Goal: Task Accomplishment & Management: Complete application form

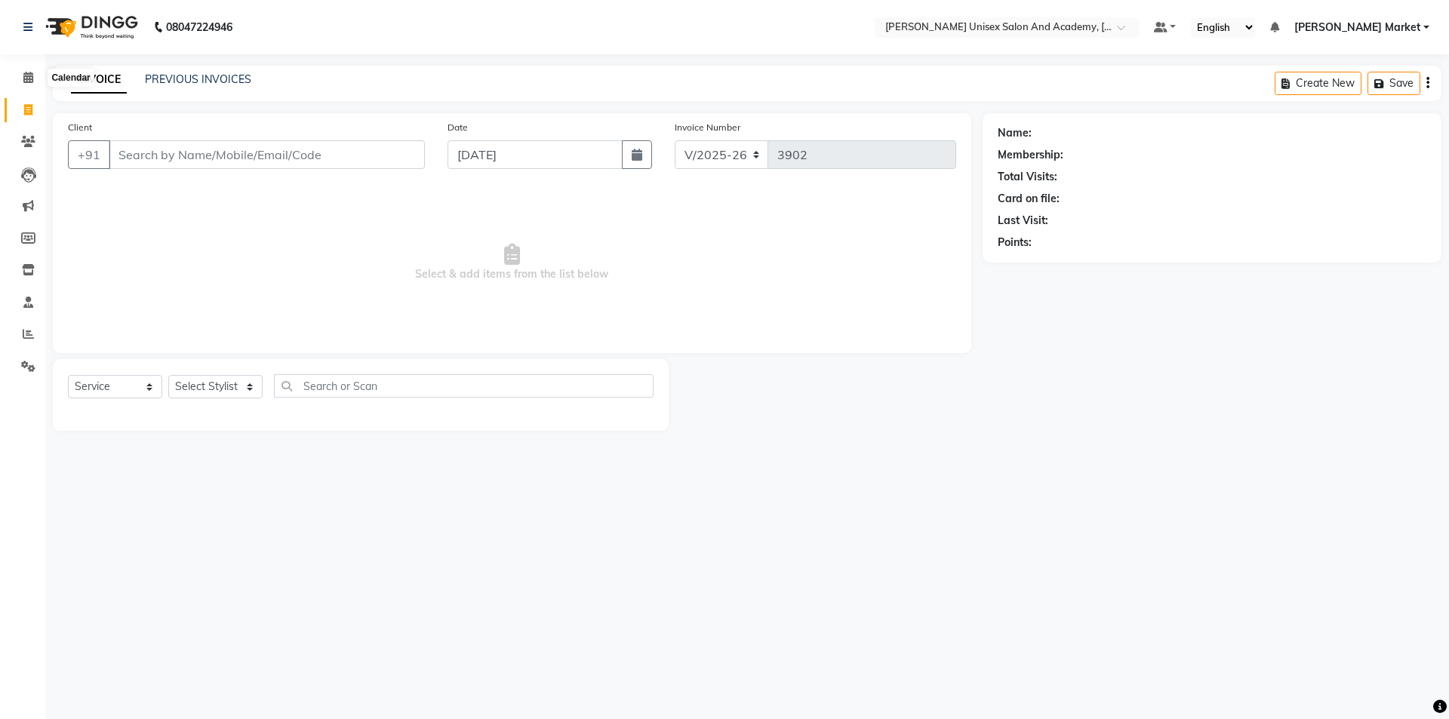
select select "8060"
select select "service"
click at [26, 77] on icon at bounding box center [28, 77] width 10 height 11
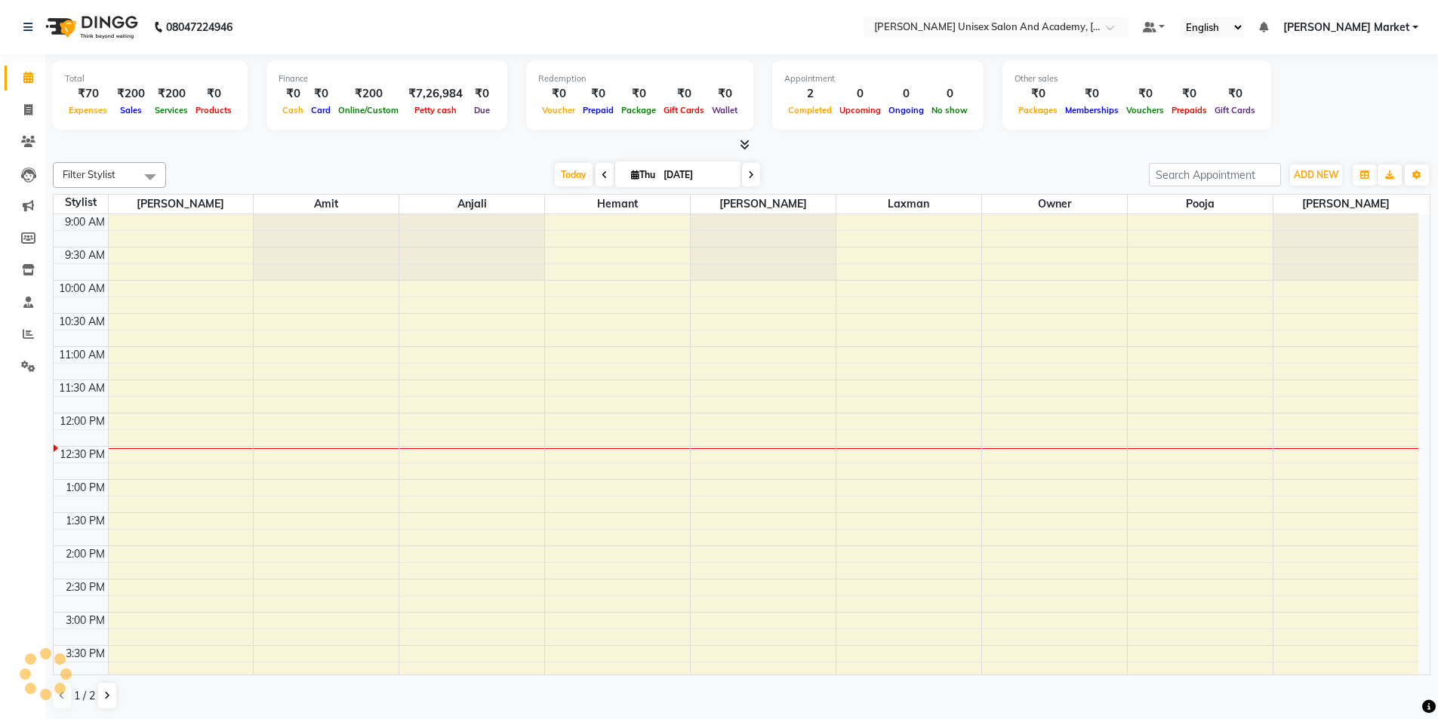
scroll to position [200, 0]
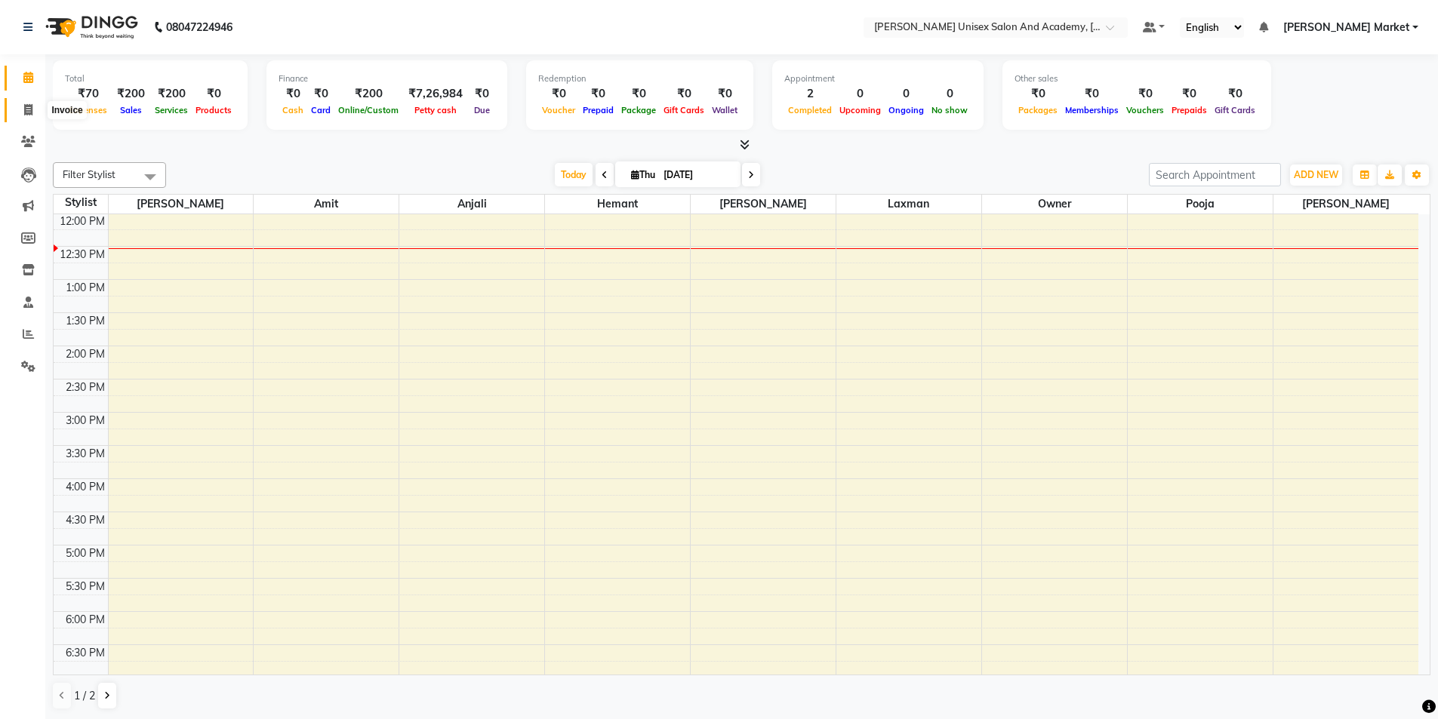
click at [29, 110] on icon at bounding box center [28, 109] width 8 height 11
select select "service"
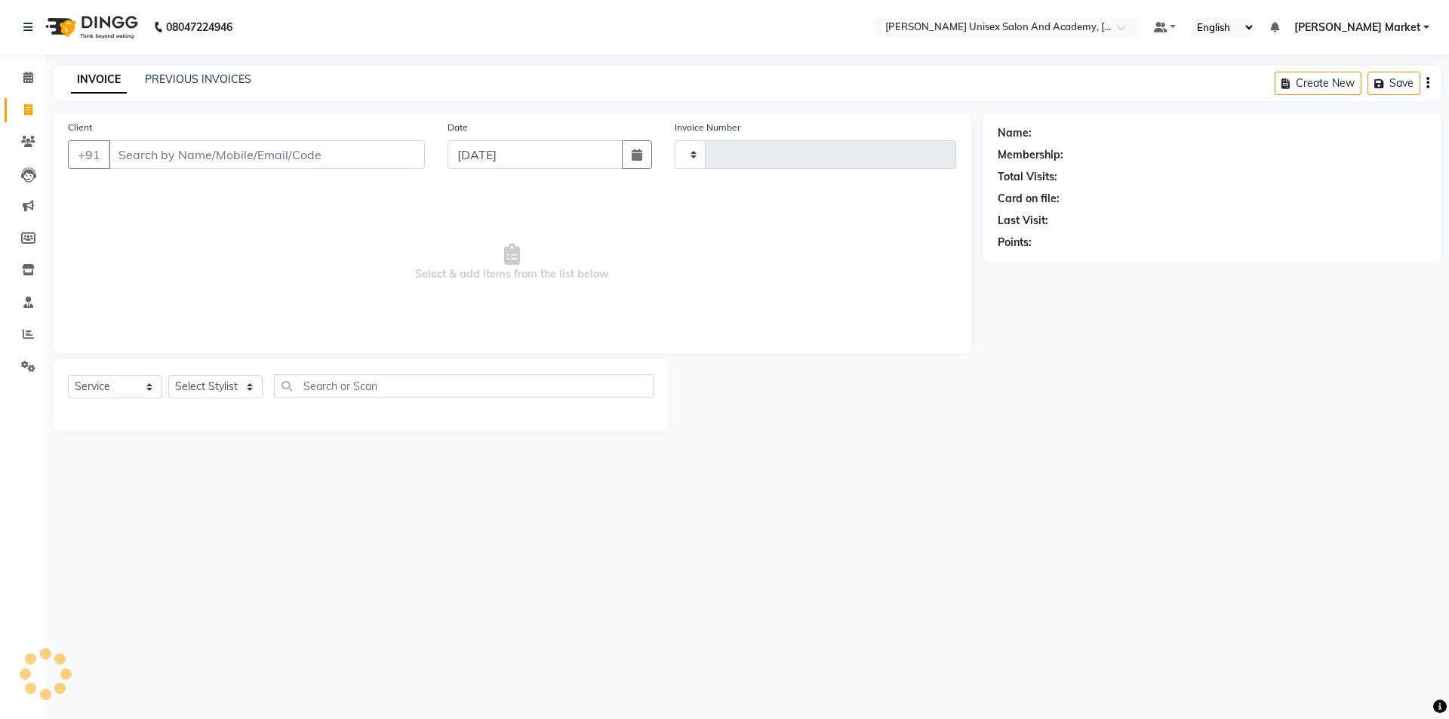
type input "3902"
select select "8060"
click at [243, 392] on select "Select Stylist Amit anjali hemant [PERSON_NAME] [PERSON_NAME] owner pooja [PERS…" at bounding box center [215, 386] width 94 height 23
select select "78754"
click at [168, 375] on select "Select Stylist Amit anjali hemant [PERSON_NAME] [PERSON_NAME] owner pooja [PERS…" at bounding box center [215, 386] width 94 height 23
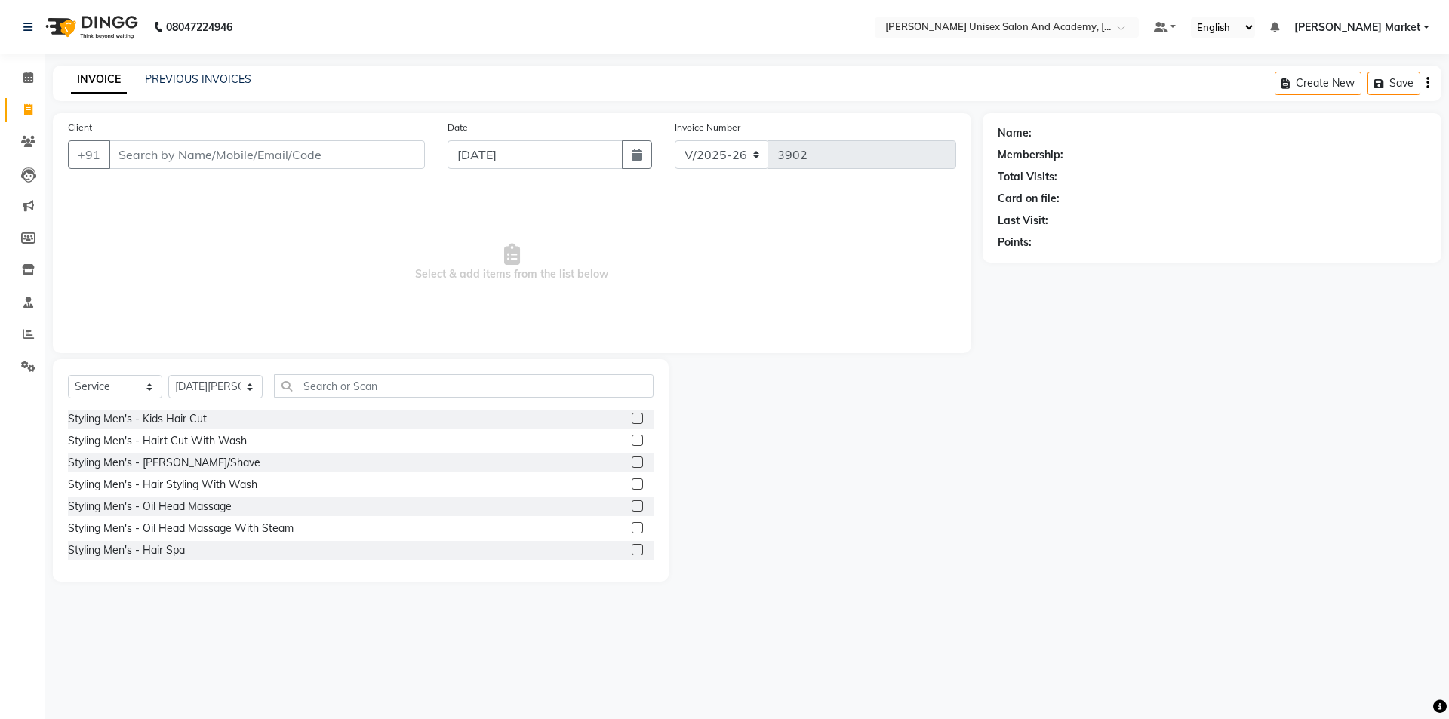
click at [632, 444] on label at bounding box center [637, 440] width 11 height 11
click at [632, 444] on input "checkbox" at bounding box center [637, 441] width 10 height 10
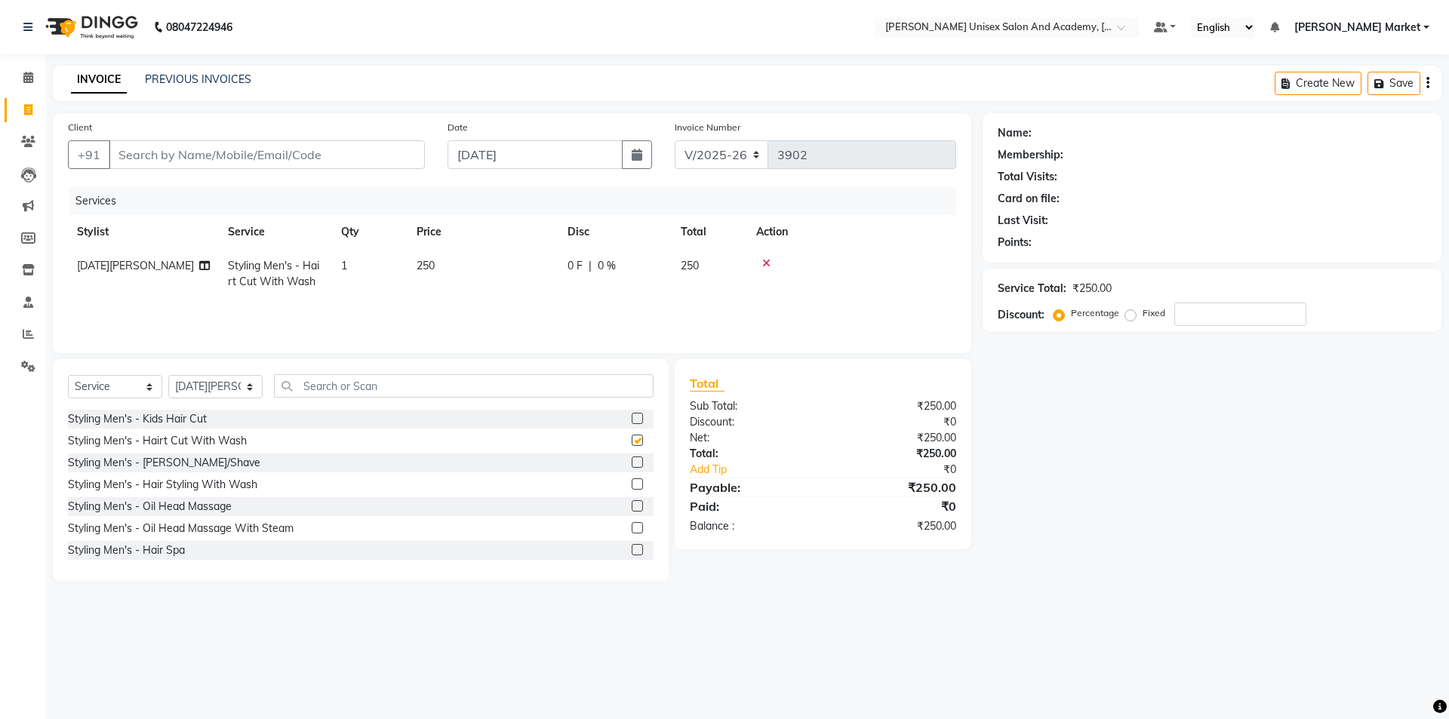
checkbox input "false"
click at [146, 163] on input "Client" at bounding box center [267, 154] width 316 height 29
click at [123, 156] on input "Client" at bounding box center [267, 154] width 316 height 29
type input "7"
type input "0"
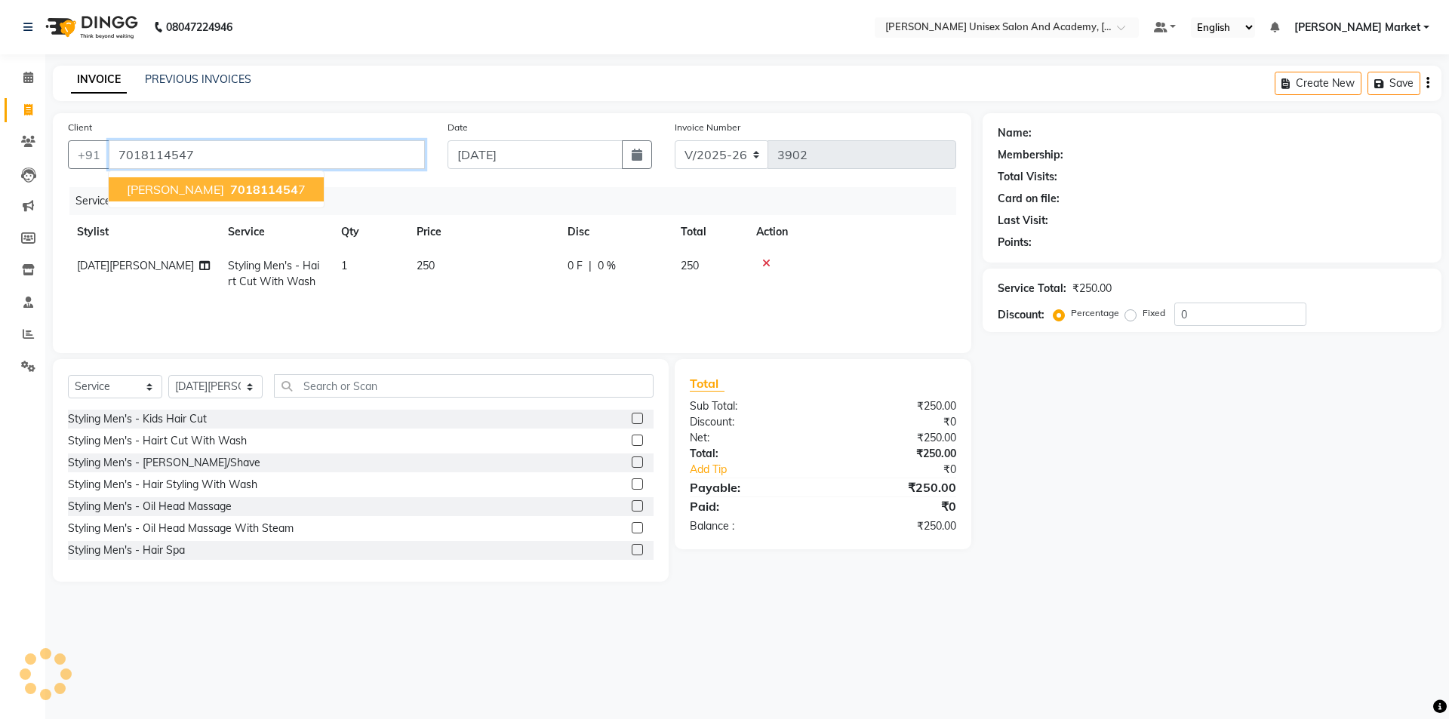
type input "7018114547"
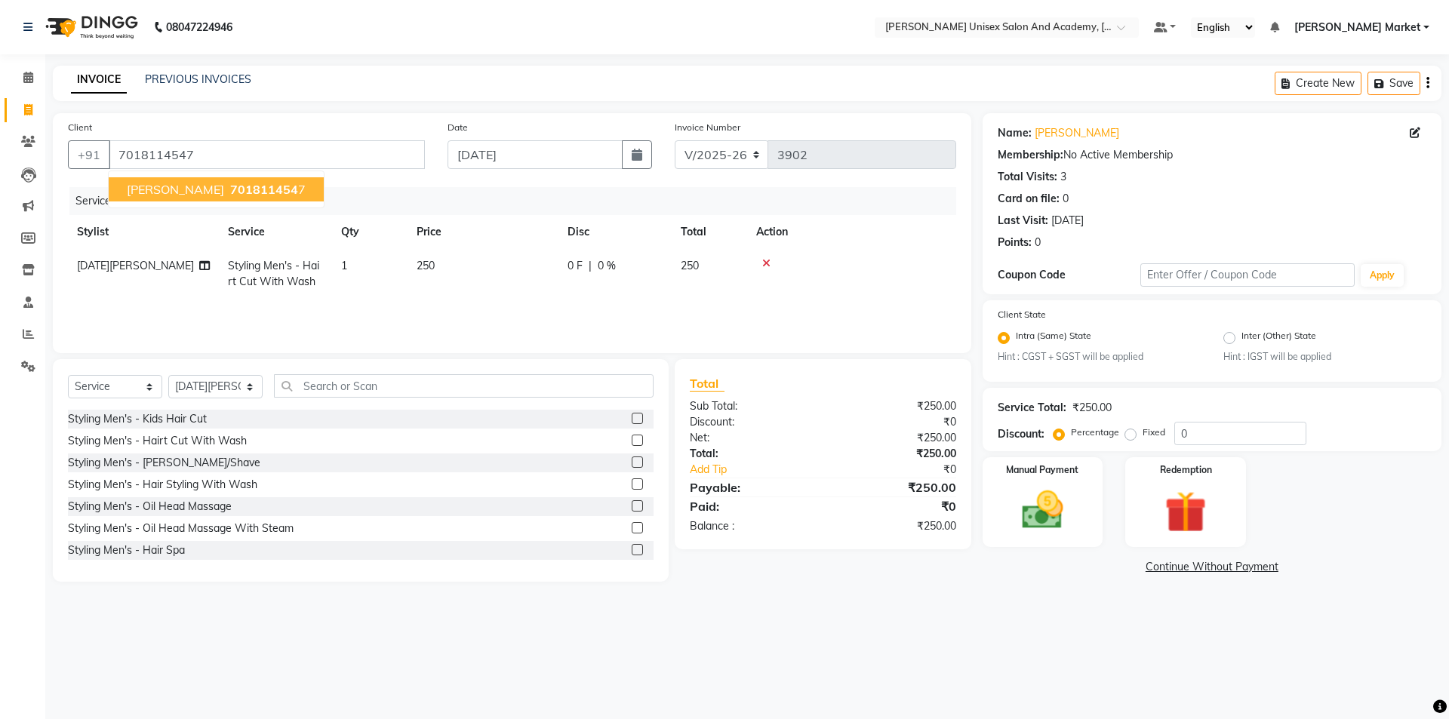
click at [237, 190] on span "701811454" at bounding box center [264, 189] width 68 height 15
click at [1041, 494] on img at bounding box center [1042, 511] width 70 height 50
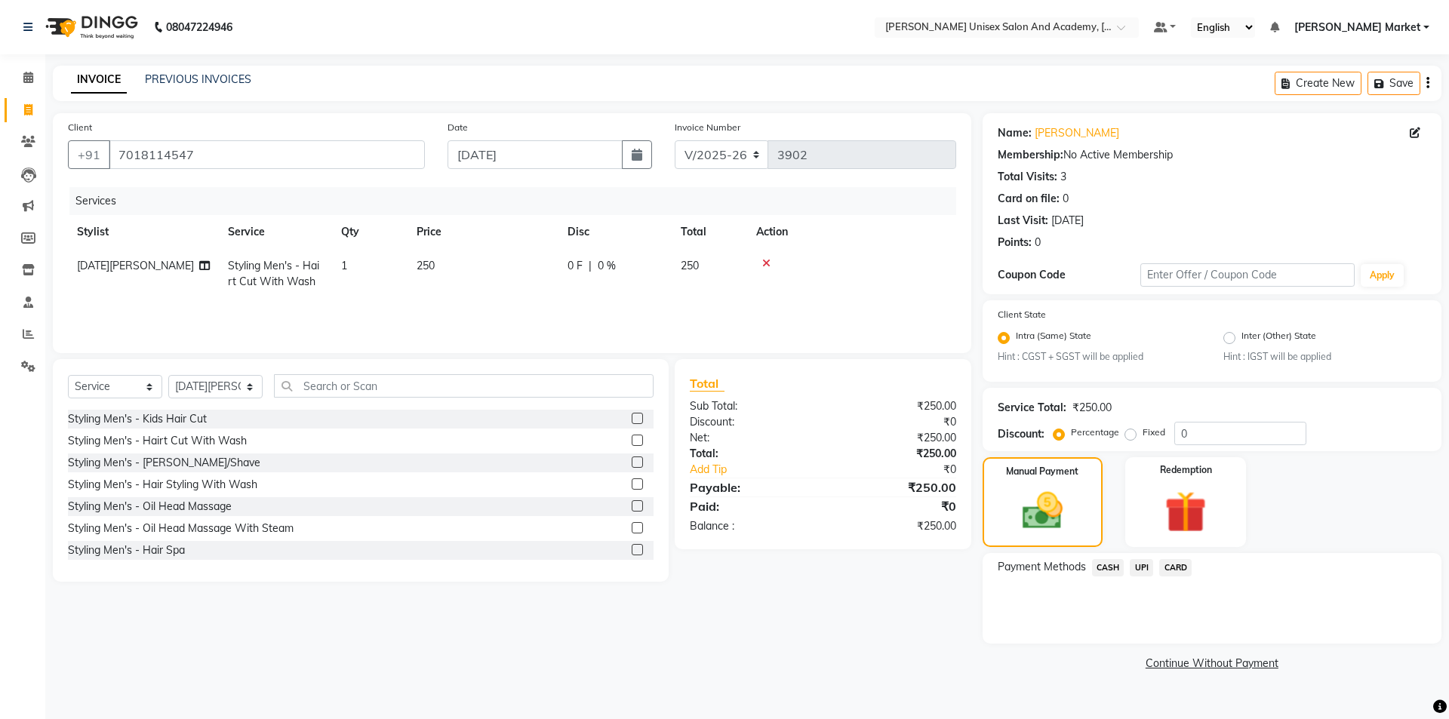
click at [1141, 571] on span "UPI" at bounding box center [1141, 567] width 23 height 17
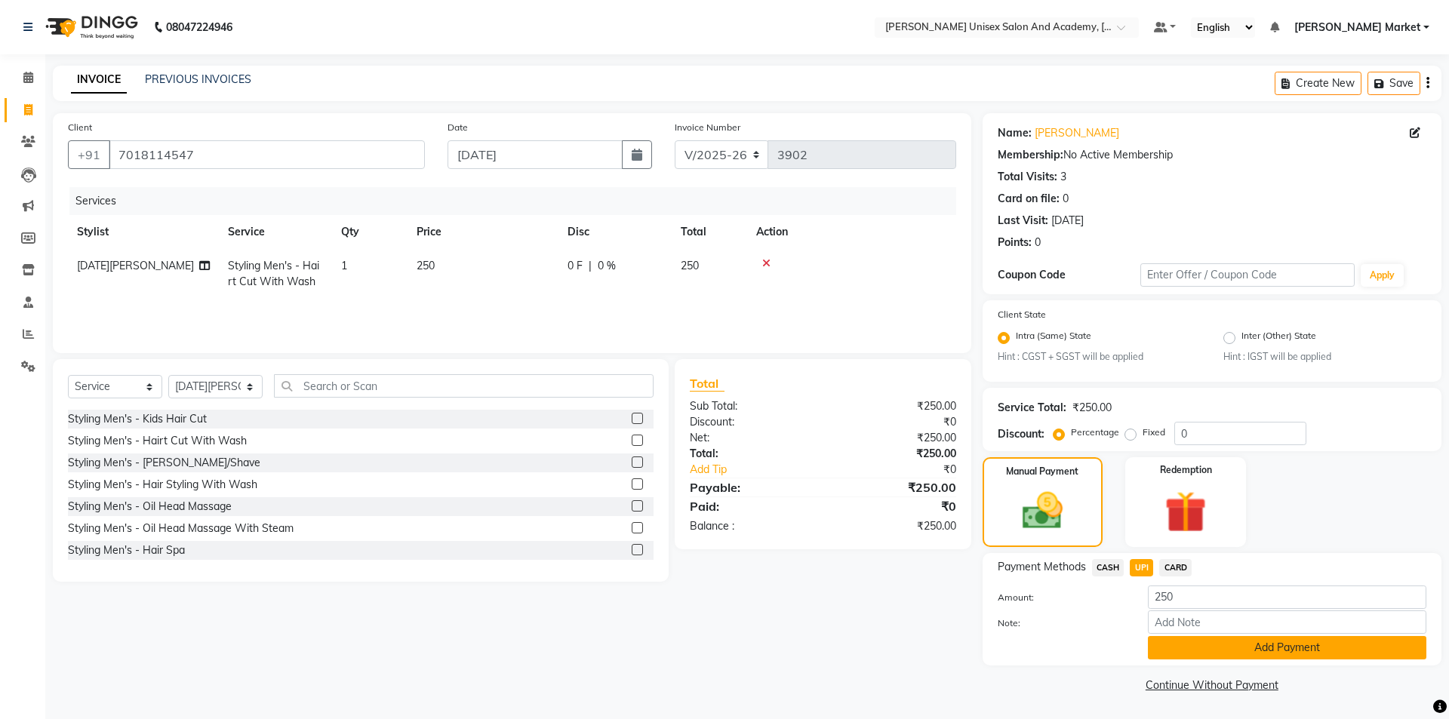
click at [1253, 647] on button "Add Payment" at bounding box center [1287, 647] width 278 height 23
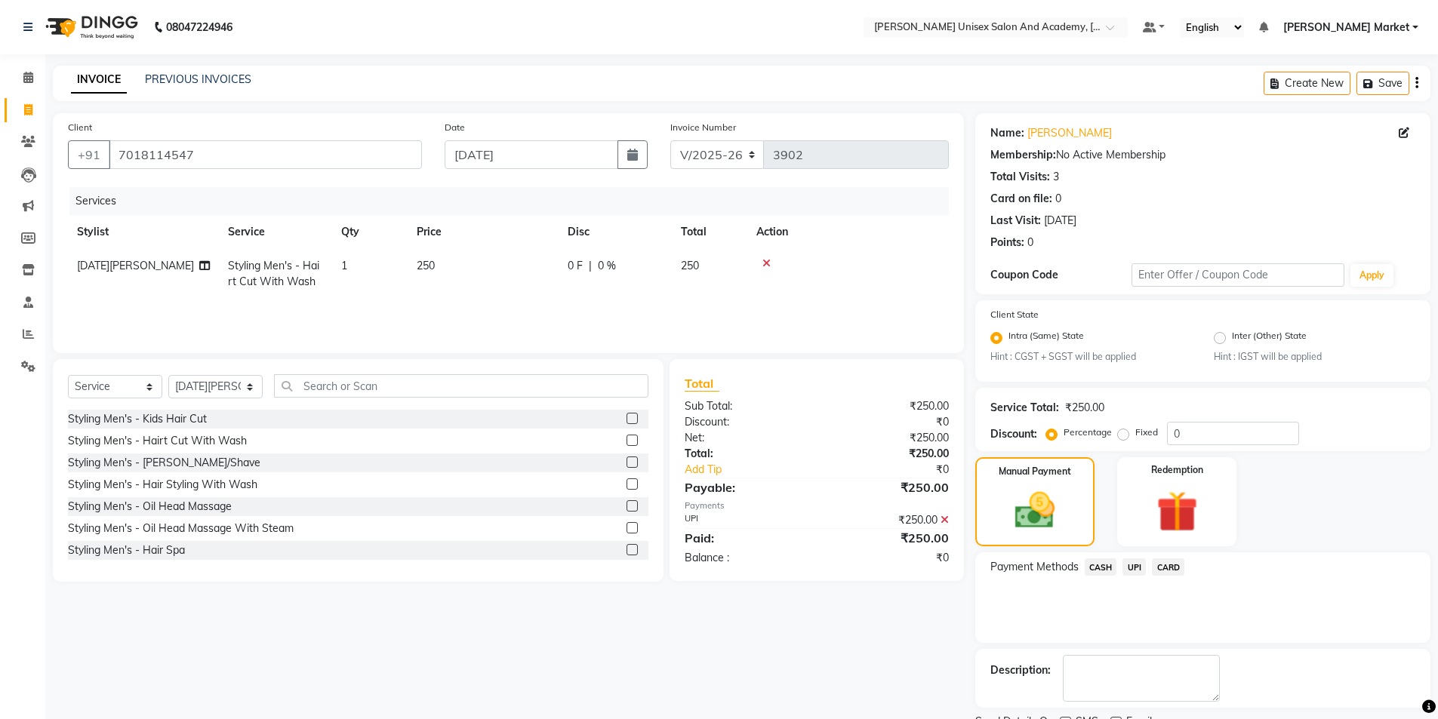
scroll to position [63, 0]
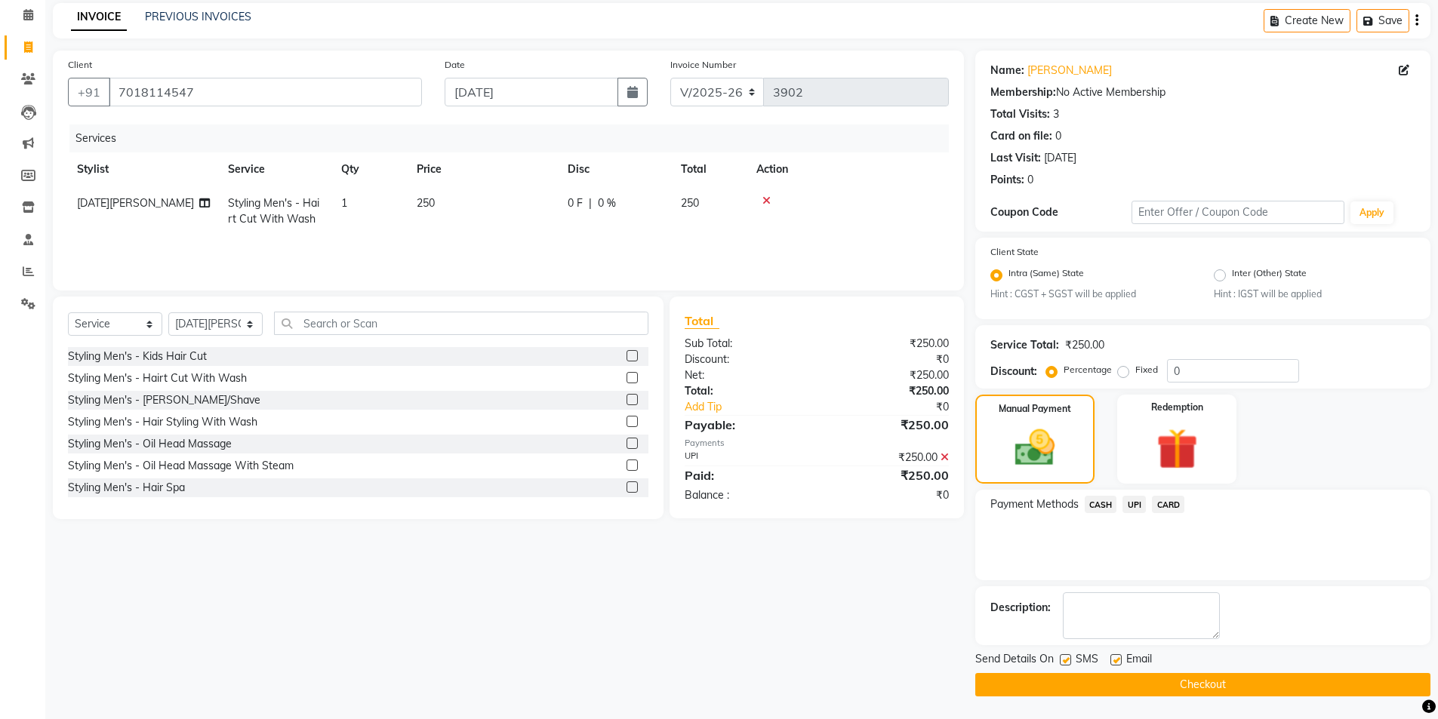
click at [1223, 690] on button "Checkout" at bounding box center [1202, 684] width 455 height 23
